Goal: Information Seeking & Learning: Learn about a topic

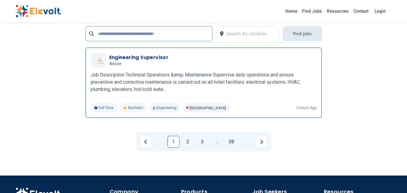
scroll to position [1384, 0]
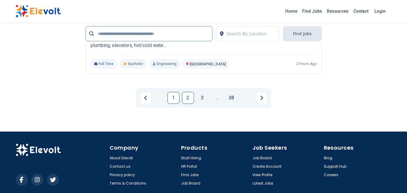
click at [188, 98] on link "2" at bounding box center [188, 98] width 12 height 12
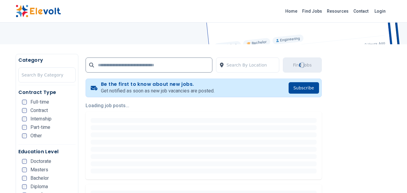
scroll to position [120, 0]
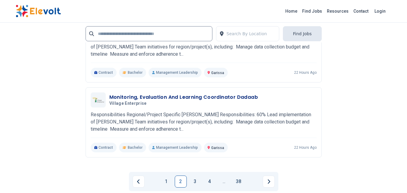
scroll to position [1324, 0]
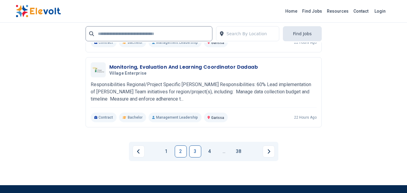
click at [194, 154] on link "3" at bounding box center [195, 151] width 12 height 12
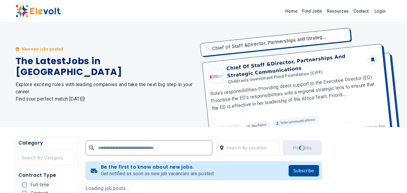
scroll to position [0, 0]
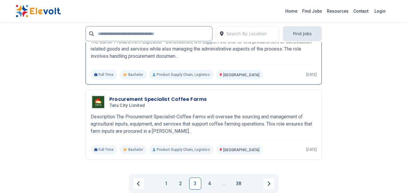
scroll to position [1324, 0]
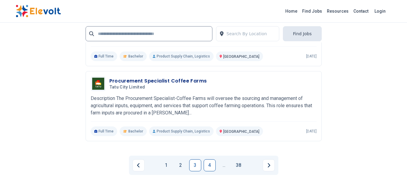
click at [212, 159] on link "4" at bounding box center [209, 165] width 12 height 12
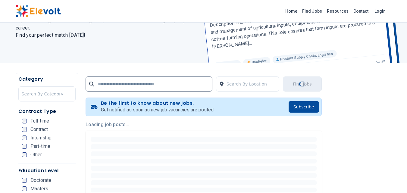
scroll to position [120, 0]
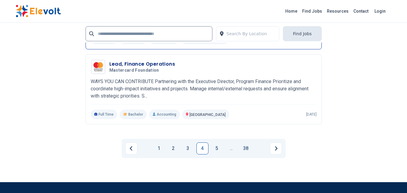
scroll to position [1354, 0]
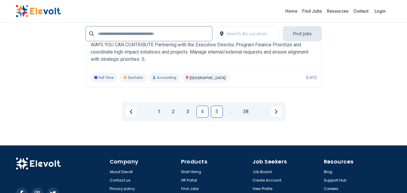
click at [216, 106] on link "5" at bounding box center [217, 112] width 12 height 12
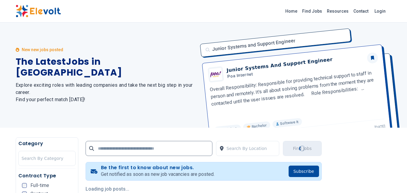
scroll to position [0, 0]
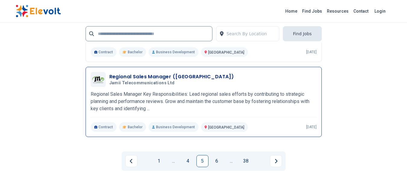
scroll to position [1384, 0]
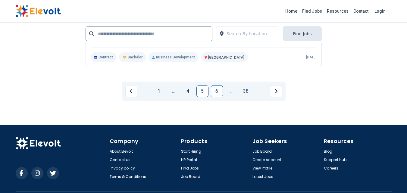
click at [219, 91] on link "6" at bounding box center [217, 91] width 12 height 12
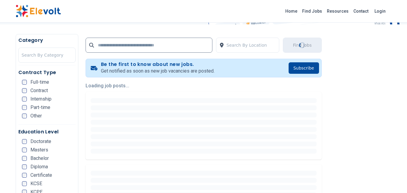
scroll to position [120, 0]
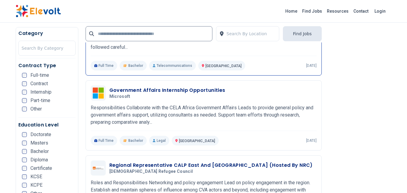
scroll to position [602, 0]
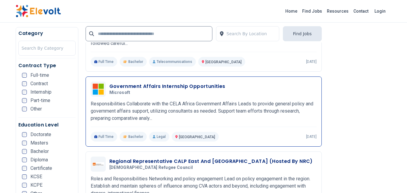
click at [144, 88] on h3 "Government Affairs Internship Opportunities" at bounding box center [167, 86] width 116 height 7
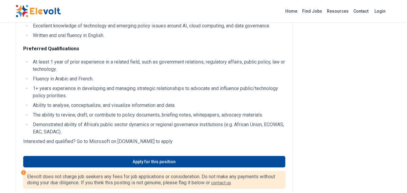
scroll to position [271, 0]
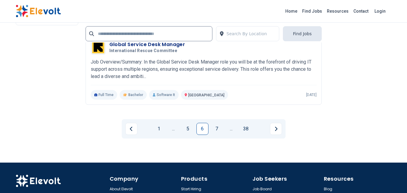
scroll to position [1324, 0]
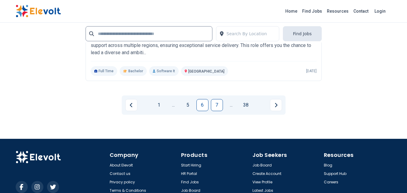
click at [217, 105] on link "7" at bounding box center [217, 105] width 12 height 12
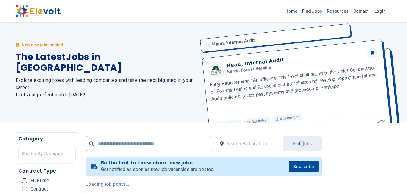
scroll to position [0, 0]
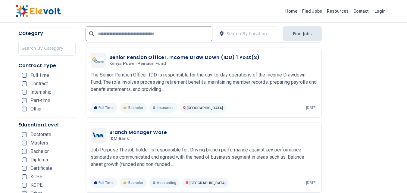
scroll to position [391, 0]
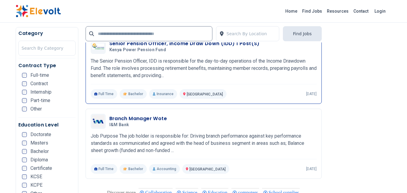
click at [151, 44] on h3 "Senior Pension Officer, Income Draw Down (IDD) 1 Post(s)" at bounding box center [184, 43] width 150 height 7
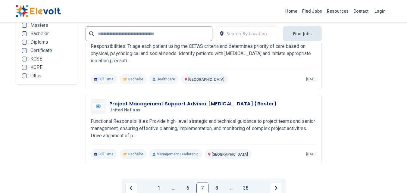
scroll to position [1324, 0]
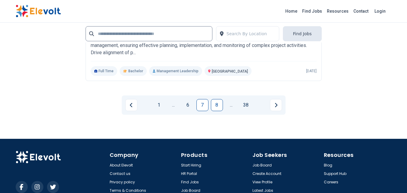
click at [221, 105] on link "8" at bounding box center [217, 105] width 12 height 12
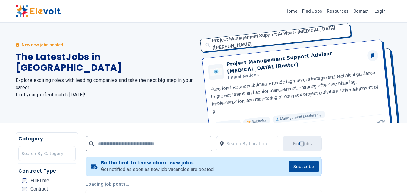
scroll to position [0, 0]
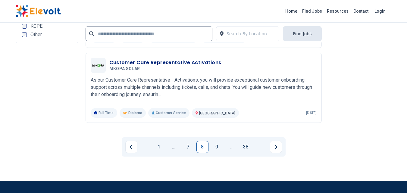
scroll to position [1324, 0]
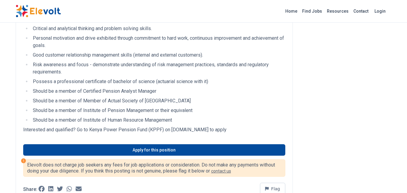
scroll to position [391, 0]
